Goal: Task Accomplishment & Management: Manage account settings

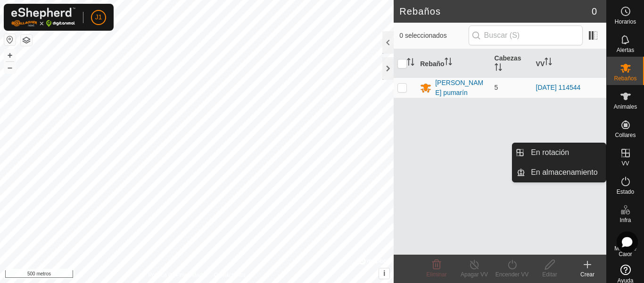
click at [622, 161] on font "VV" at bounding box center [626, 163] width 8 height 7
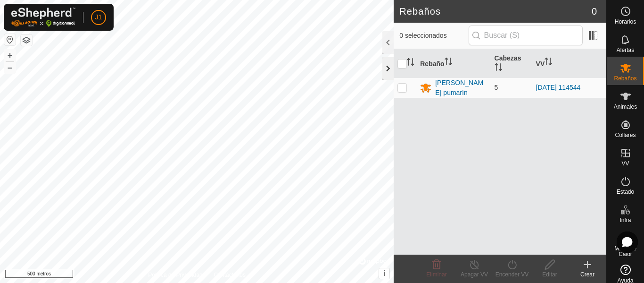
click at [387, 71] on div at bounding box center [388, 68] width 11 height 23
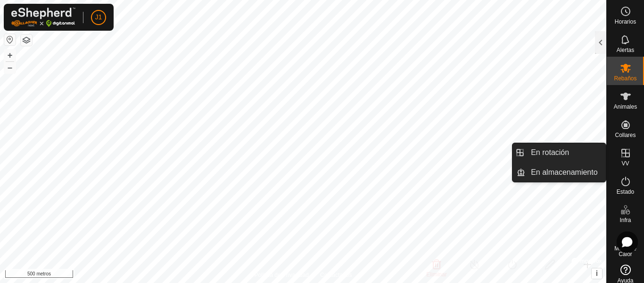
drag, startPoint x: 623, startPoint y: 151, endPoint x: 624, endPoint y: 158, distance: 6.6
click at [624, 158] on icon at bounding box center [625, 152] width 11 height 11
click at [567, 149] on link "En rotación" at bounding box center [566, 152] width 81 height 19
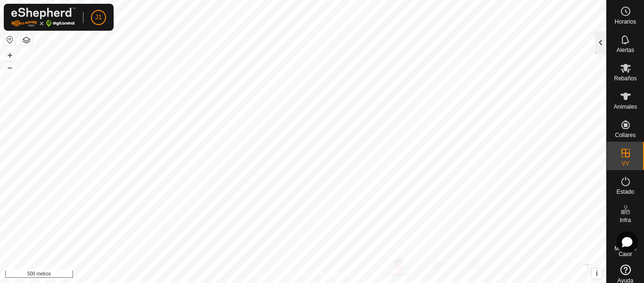
click at [604, 42] on div at bounding box center [600, 42] width 11 height 23
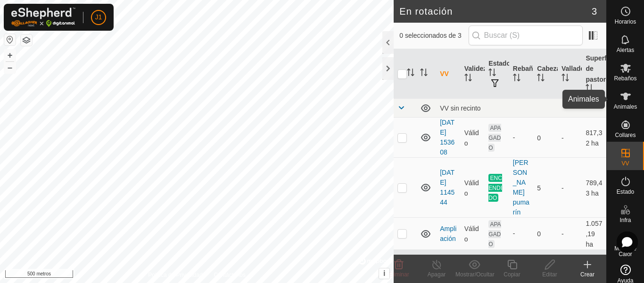
click at [618, 93] on es-animals-svg-icon at bounding box center [626, 96] width 17 height 15
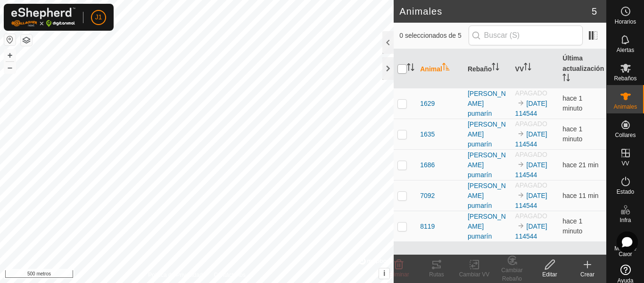
click at [402, 71] on input "checkbox" at bounding box center [402, 68] width 9 height 9
checkbox input "true"
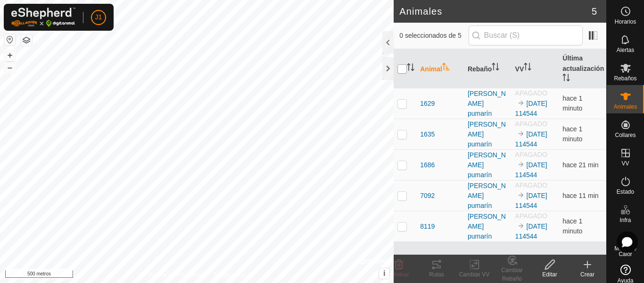
checkbox input "true"
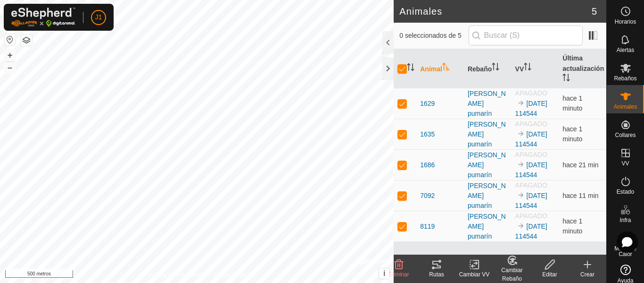
click at [431, 268] on icon at bounding box center [436, 264] width 11 height 11
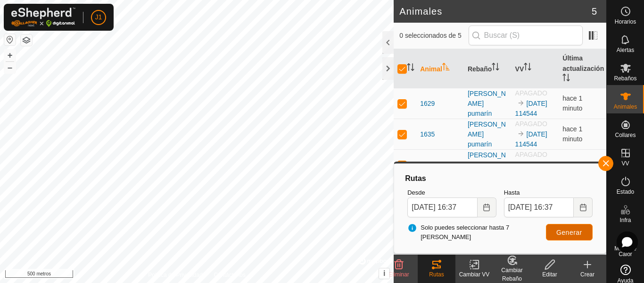
click at [573, 235] on font "Generar" at bounding box center [570, 232] width 26 height 8
click at [560, 234] on font "Generar" at bounding box center [570, 232] width 26 height 8
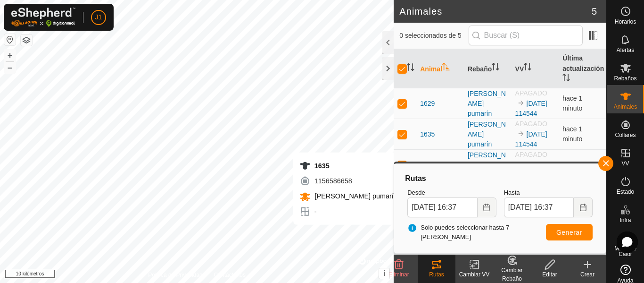
checkbox input "false"
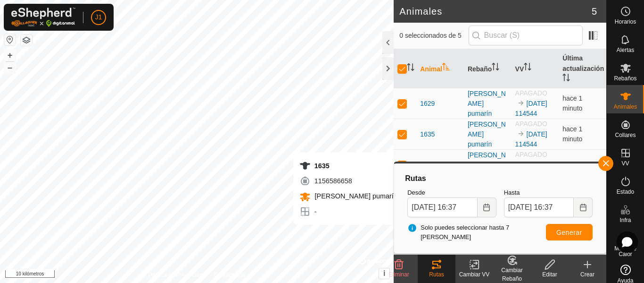
checkbox input "false"
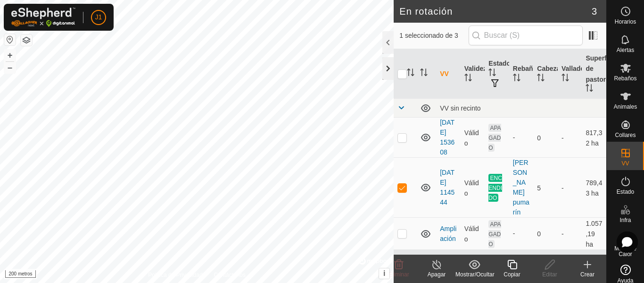
click at [385, 72] on div at bounding box center [388, 68] width 11 height 23
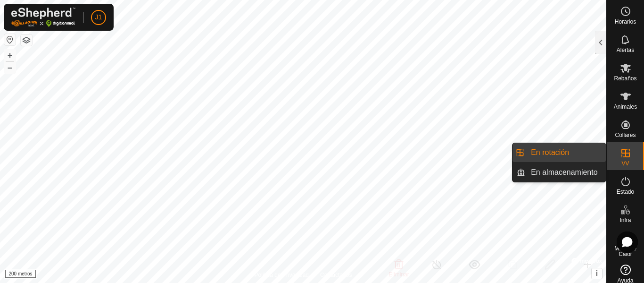
click at [630, 156] on es-virtualpaddocks-svg-icon at bounding box center [626, 152] width 17 height 15
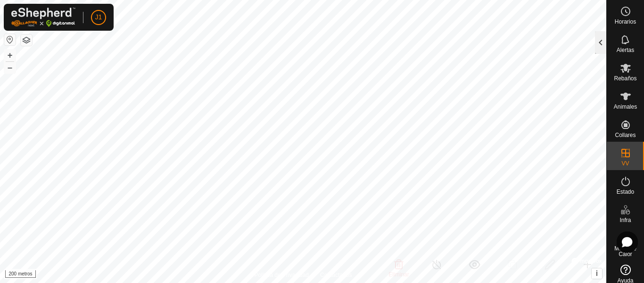
click at [604, 44] on div at bounding box center [600, 42] width 11 height 23
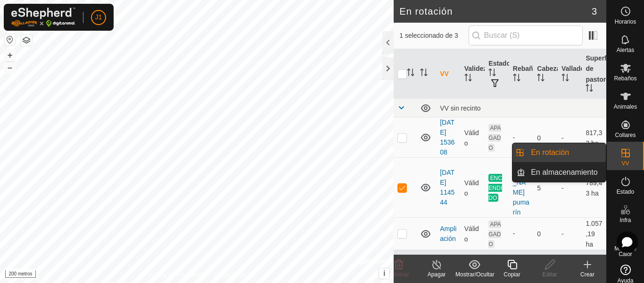
click at [620, 156] on icon at bounding box center [625, 152] width 11 height 11
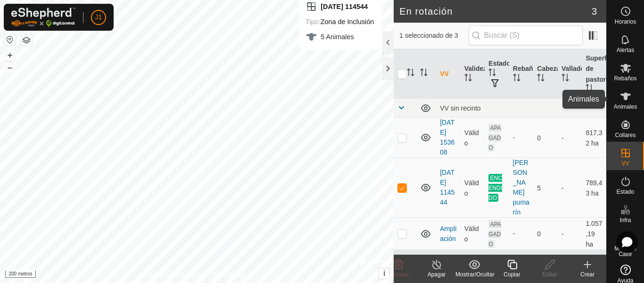
click at [618, 103] on es-animals-svg-icon at bounding box center [626, 96] width 17 height 15
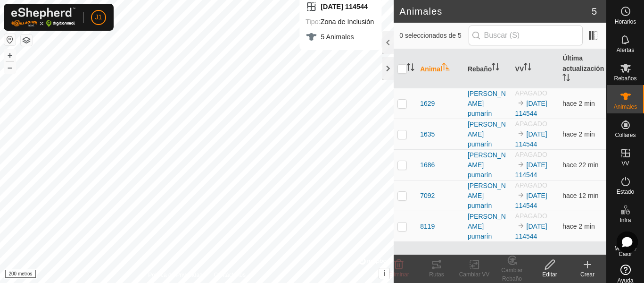
click at [404, 74] on th at bounding box center [405, 68] width 23 height 39
click at [404, 72] on input "checkbox" at bounding box center [402, 68] width 9 height 9
checkbox input "true"
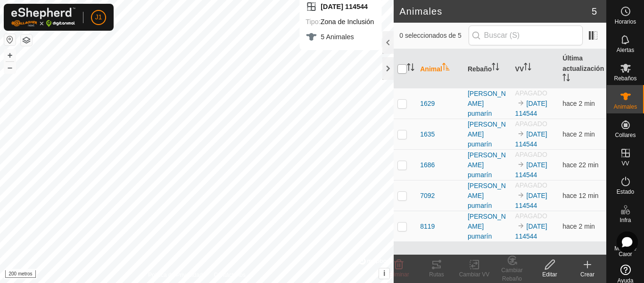
checkbox input "true"
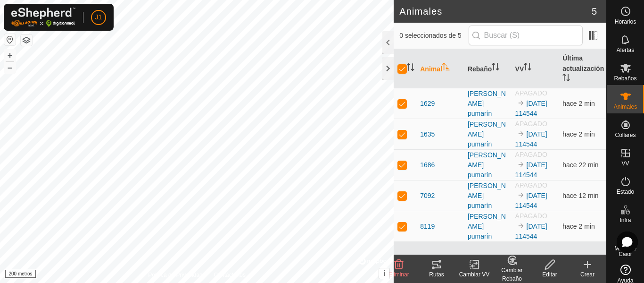
click at [437, 267] on icon at bounding box center [436, 264] width 11 height 11
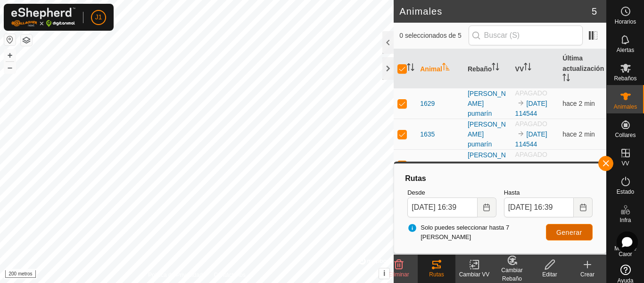
click at [571, 230] on font "Generar" at bounding box center [570, 232] width 26 height 8
click at [383, 71] on div at bounding box center [388, 68] width 11 height 23
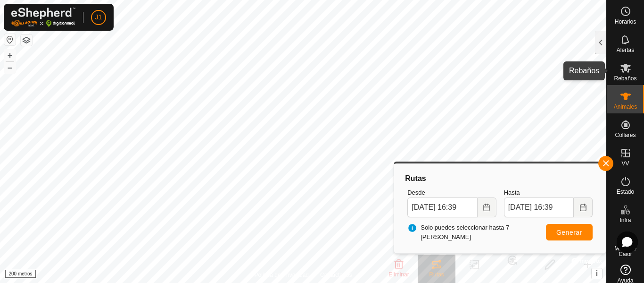
click at [620, 78] on font "Rebaños" at bounding box center [625, 78] width 23 height 7
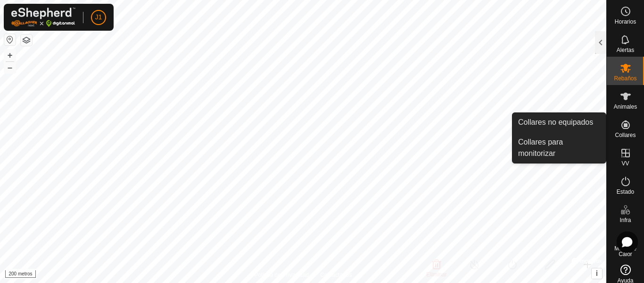
click at [620, 132] on font "Collares" at bounding box center [625, 135] width 21 height 7
click at [581, 143] on link "Collares para monitorizar" at bounding box center [559, 148] width 93 height 30
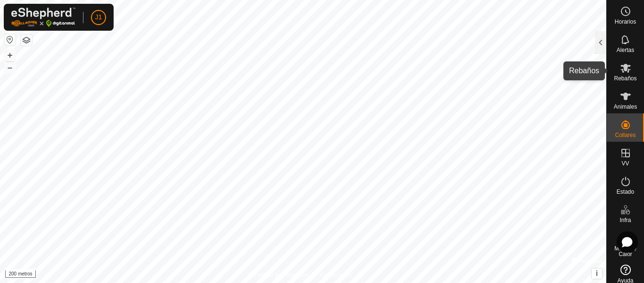
click at [615, 79] on font "Rebaños" at bounding box center [625, 78] width 23 height 7
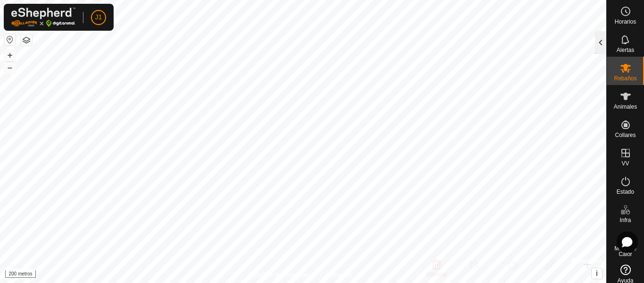
click at [601, 45] on div at bounding box center [600, 42] width 11 height 23
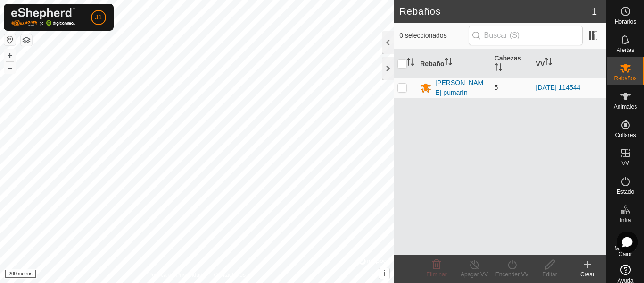
click at [395, 84] on td at bounding box center [405, 87] width 23 height 20
checkbox input "true"
click at [420, 136] on div "Rebaño [PERSON_NAME] [PERSON_NAME] pumarín 5 [DATE] 114544" at bounding box center [500, 151] width 213 height 205
click at [389, 67] on div at bounding box center [388, 68] width 11 height 23
